Goal: Information Seeking & Learning: Learn about a topic

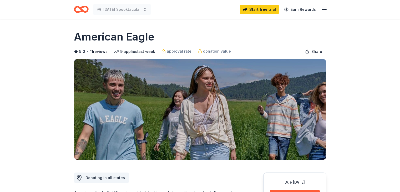
scroll to position [131, 0]
